Goal: Navigation & Orientation: Find specific page/section

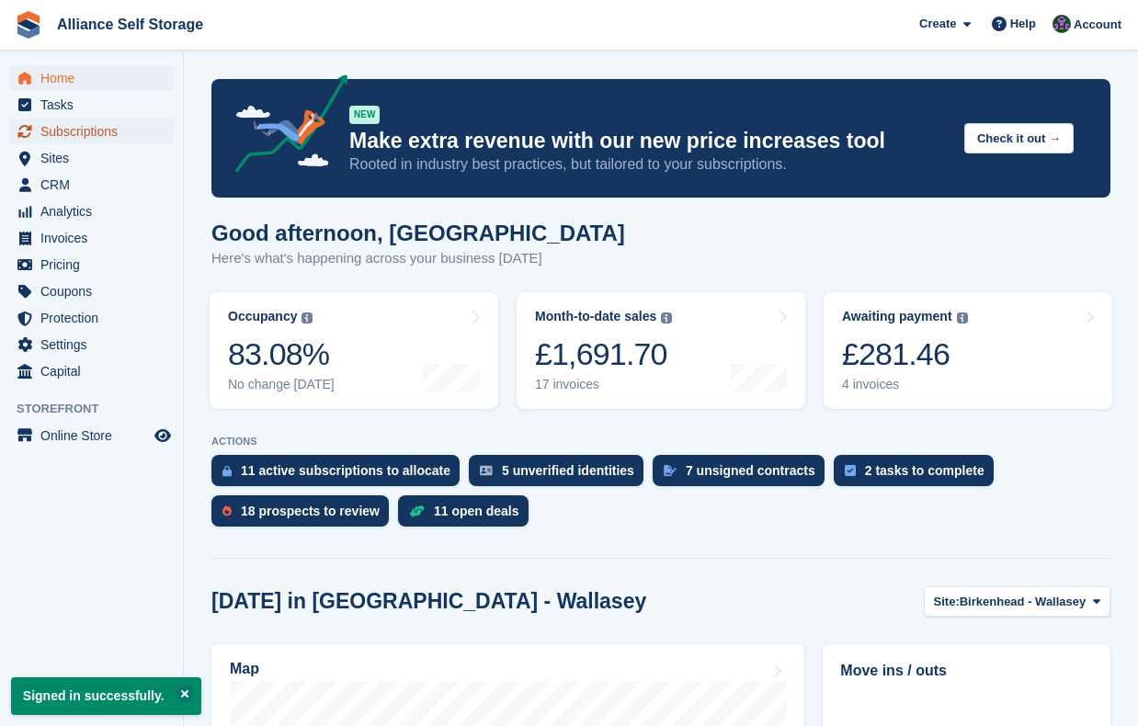
click at [94, 134] on span "Subscriptions" at bounding box center [95, 132] width 110 height 26
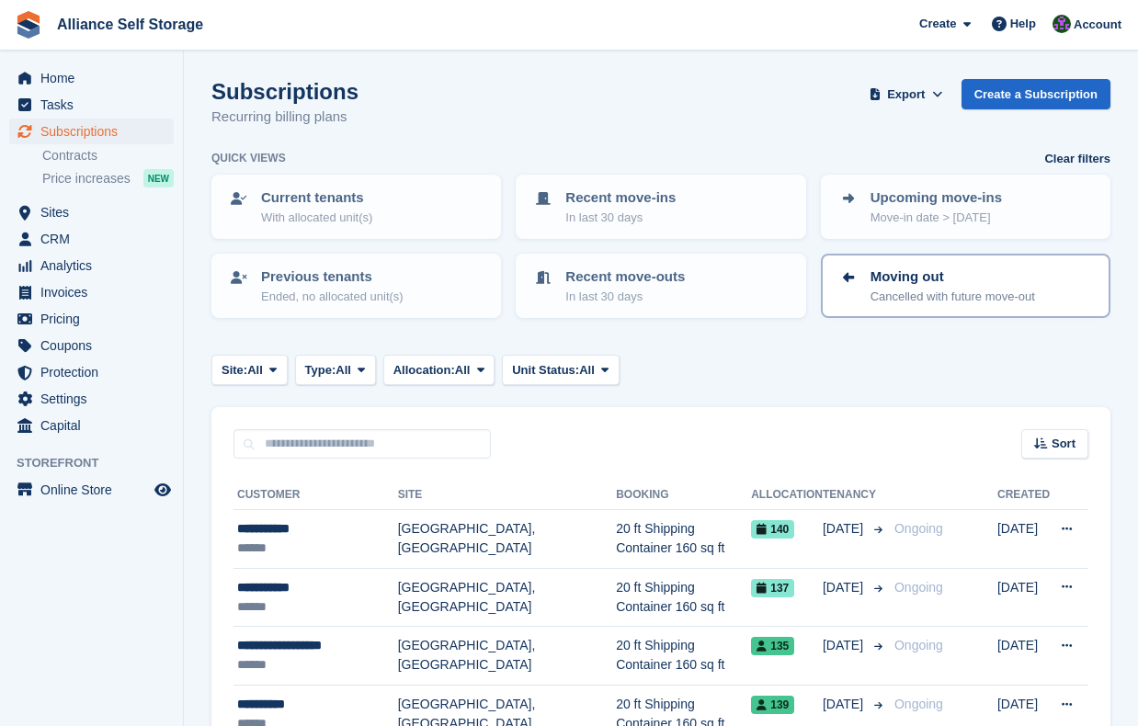
click at [993, 296] on p "Cancelled with future move-out" at bounding box center [953, 297] width 165 height 18
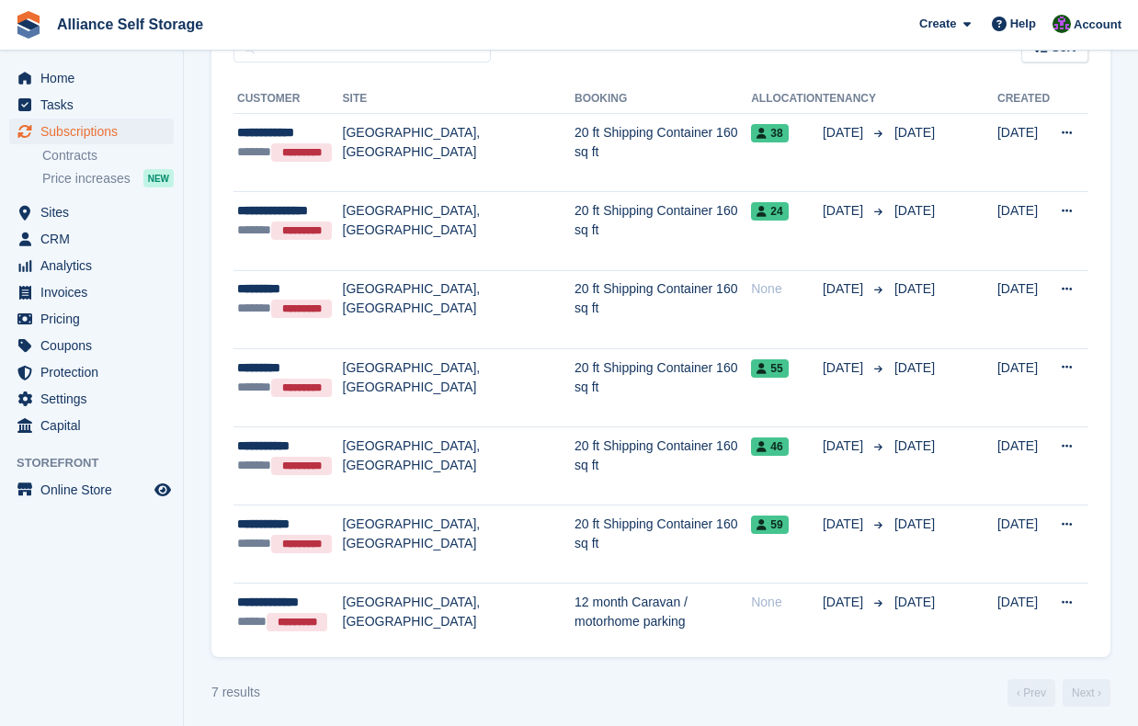
scroll to position [385, 0]
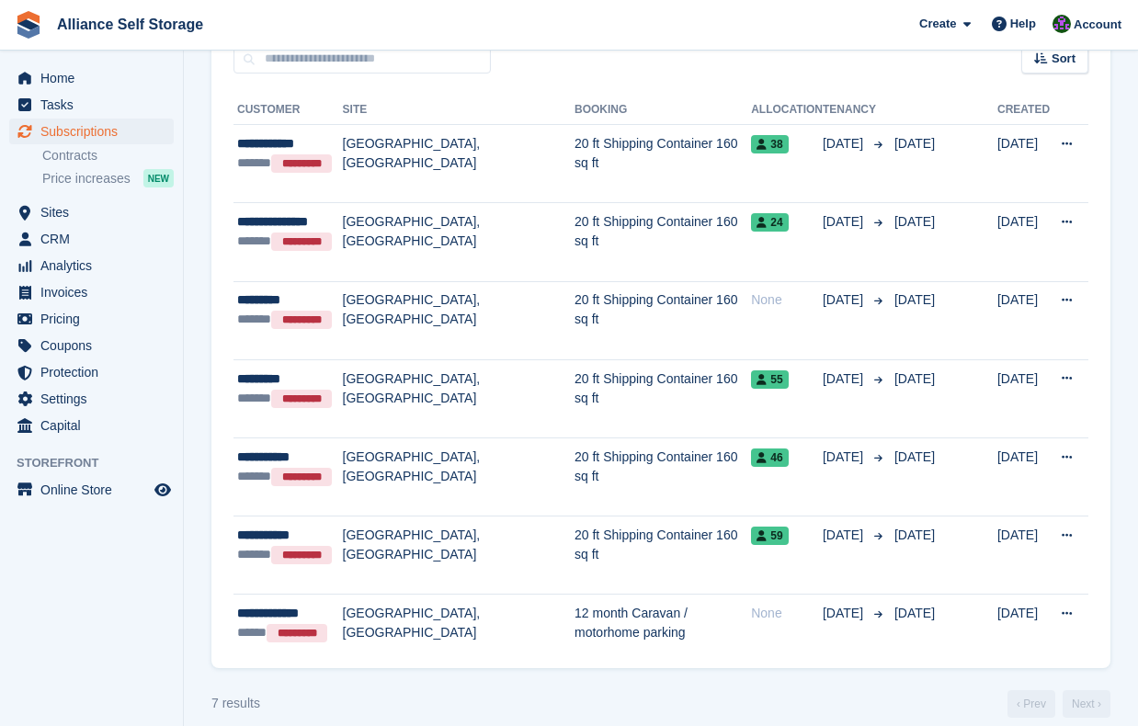
click at [601, 63] on div "Sort Sort by Customer name Date created Move in date Move out date Created (old…" at bounding box center [660, 48] width 899 height 52
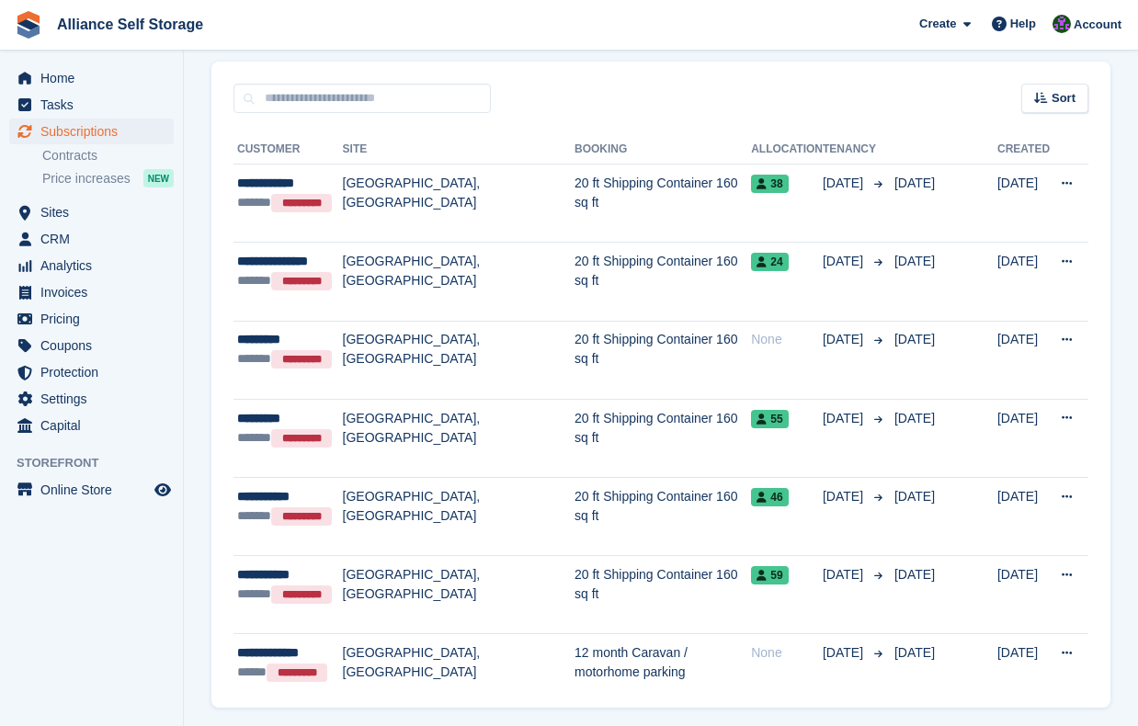
scroll to position [349, 0]
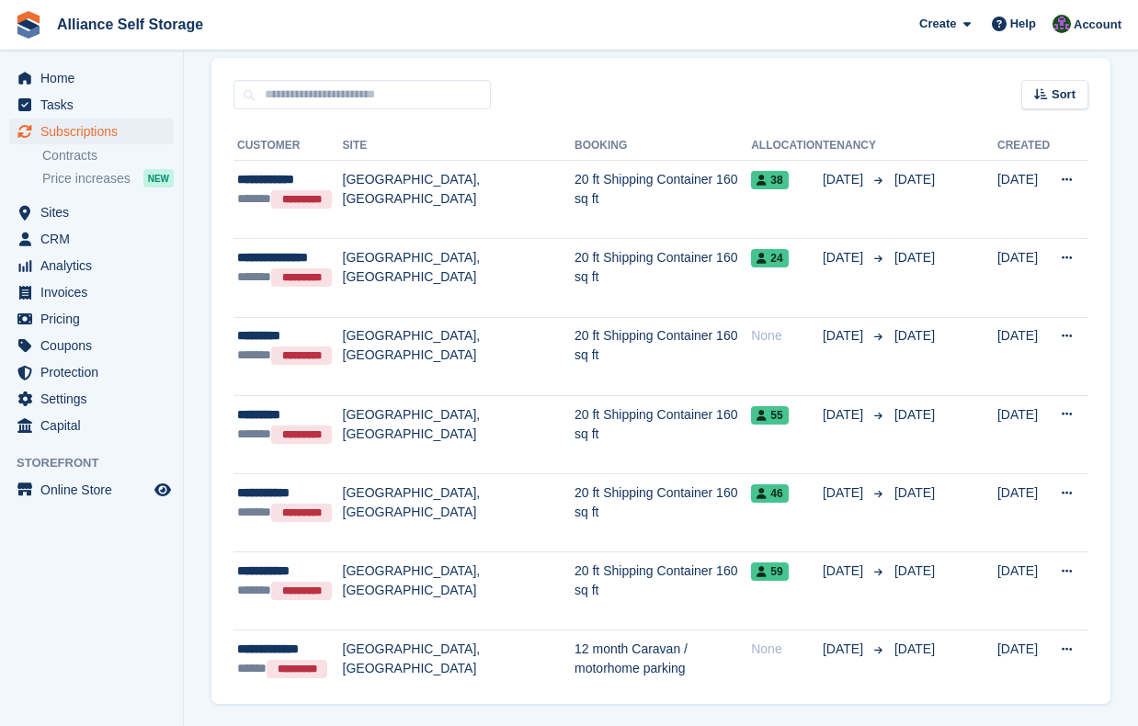
click at [664, 84] on div "Sort Sort by Customer name Date created Move in date Move out date Created (old…" at bounding box center [660, 84] width 899 height 52
click at [197, 137] on section "Subscriptions Recurring billing plans Export Export Subscriptions Export a CSV …" at bounding box center [661, 216] width 954 height 1131
click at [94, 234] on span "CRM" at bounding box center [95, 239] width 110 height 26
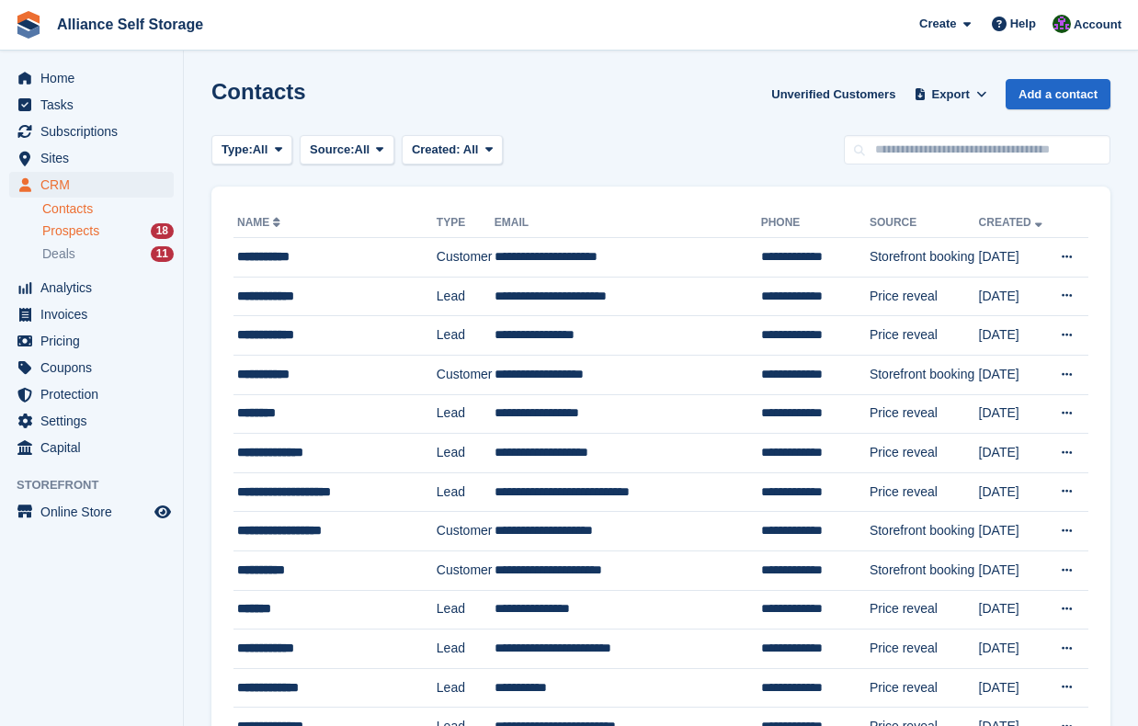
click at [81, 233] on span "Prospects" at bounding box center [70, 230] width 57 height 17
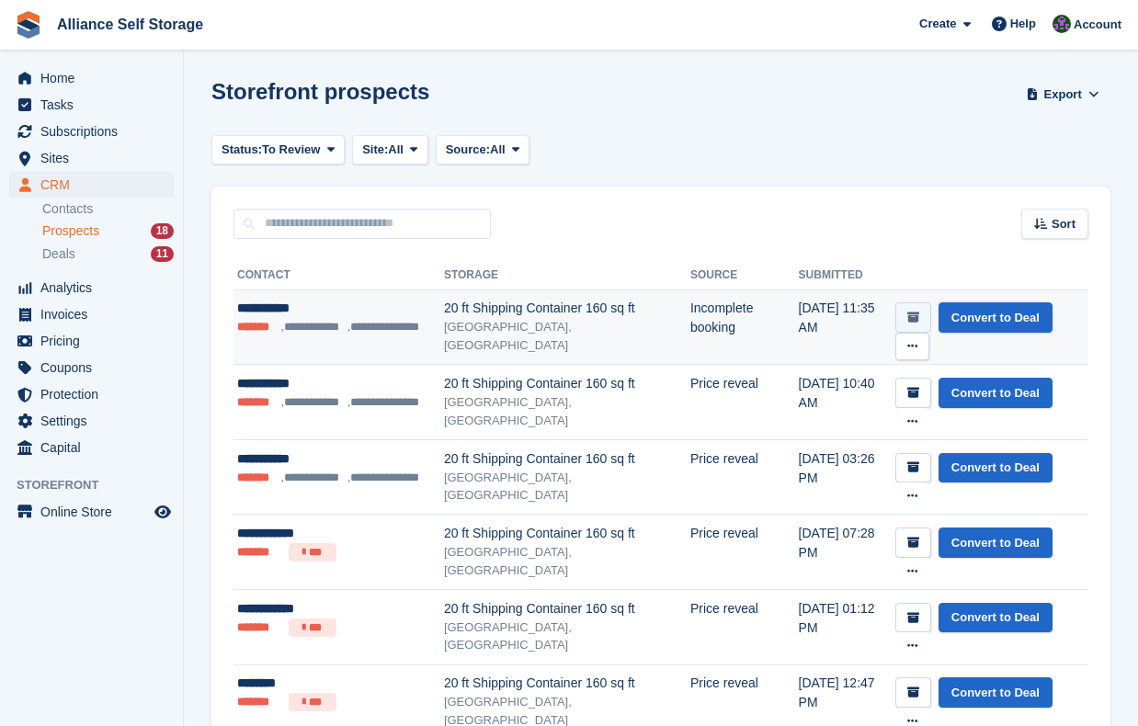
click at [908, 322] on icon "submit" at bounding box center [913, 318] width 12 height 12
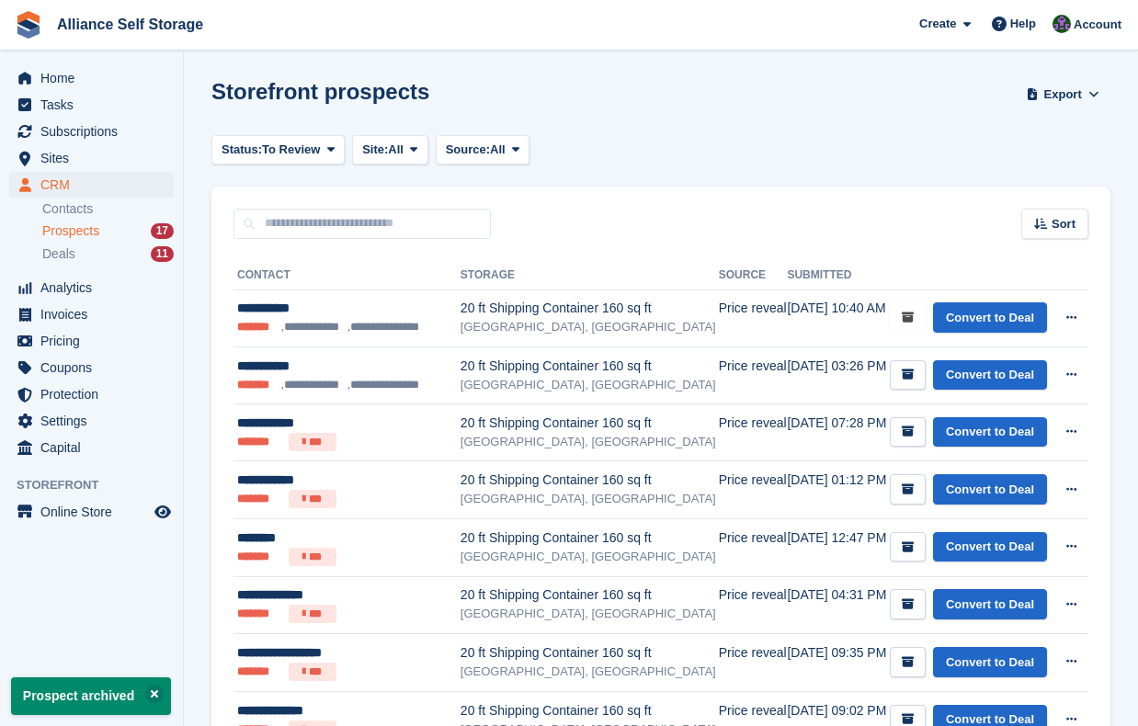
click at [908, 322] on icon "submit" at bounding box center [908, 318] width 12 height 12
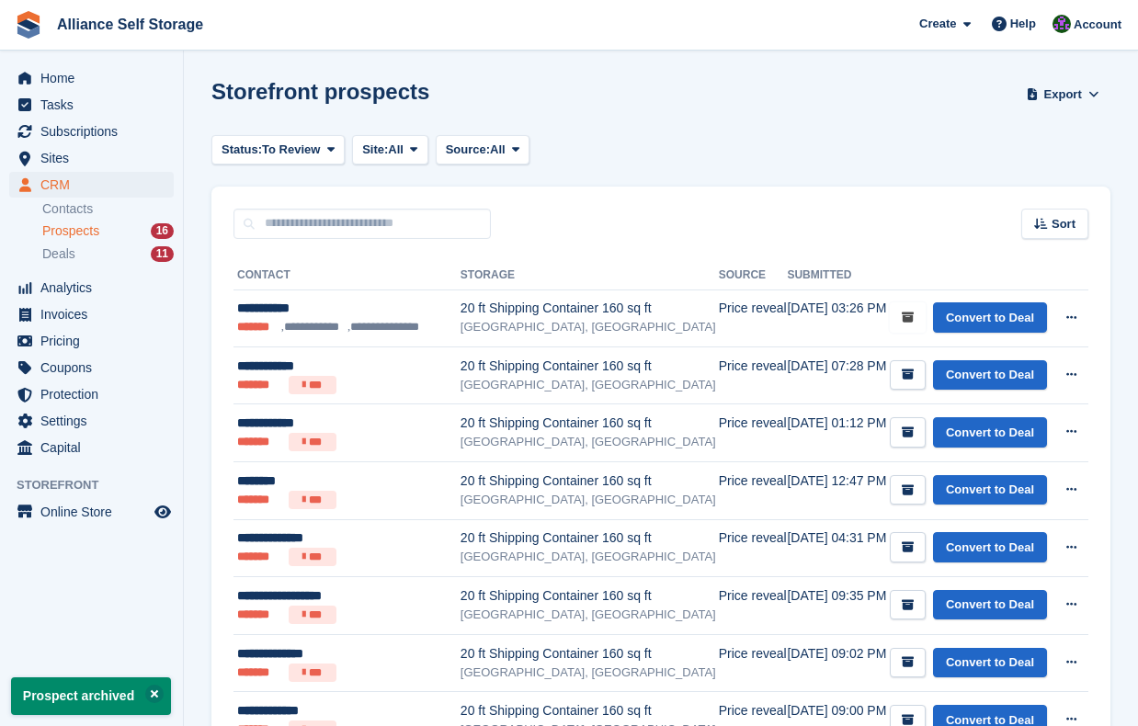
click at [908, 322] on icon "submit" at bounding box center [908, 318] width 12 height 12
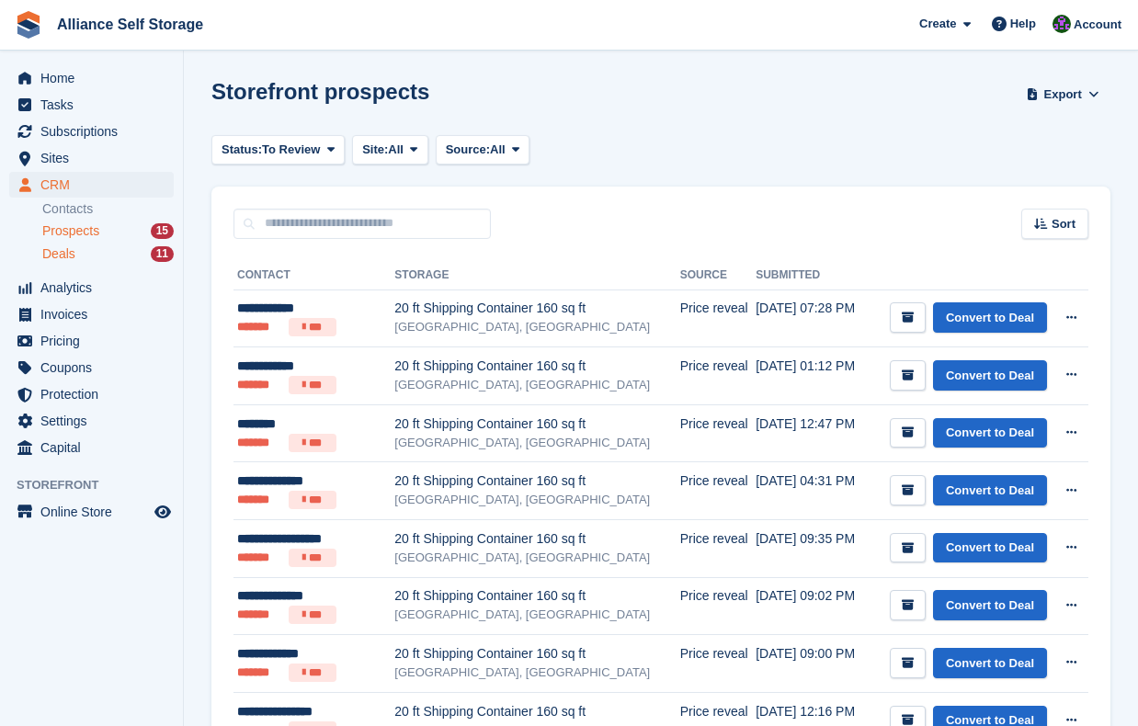
click at [88, 262] on div "Deals 11" at bounding box center [107, 253] width 131 height 17
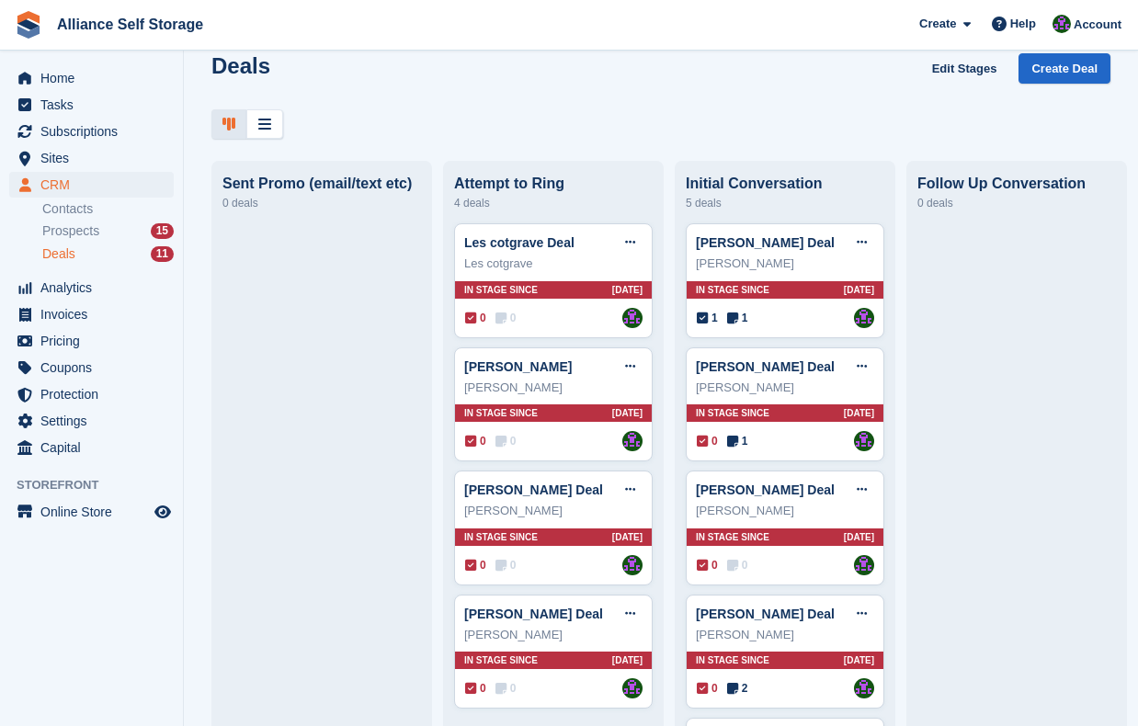
scroll to position [25, 0]
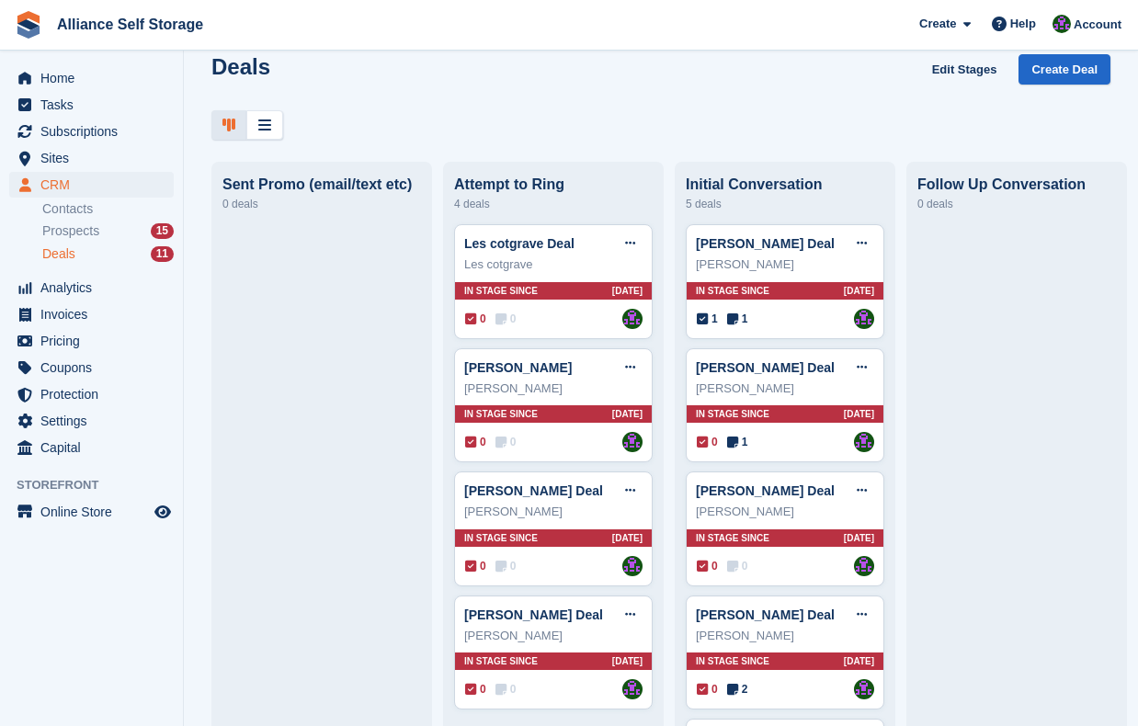
drag, startPoint x: 750, startPoint y: 273, endPoint x: 760, endPoint y: 166, distance: 107.1
click at [760, 166] on div "Initial Conversation 5 deals [PERSON_NAME] Deal Edit deal [PERSON_NAME] as won …" at bounding box center [785, 510] width 221 height 696
click at [66, 78] on span "Home" at bounding box center [95, 78] width 110 height 26
